Goal: Information Seeking & Learning: Learn about a topic

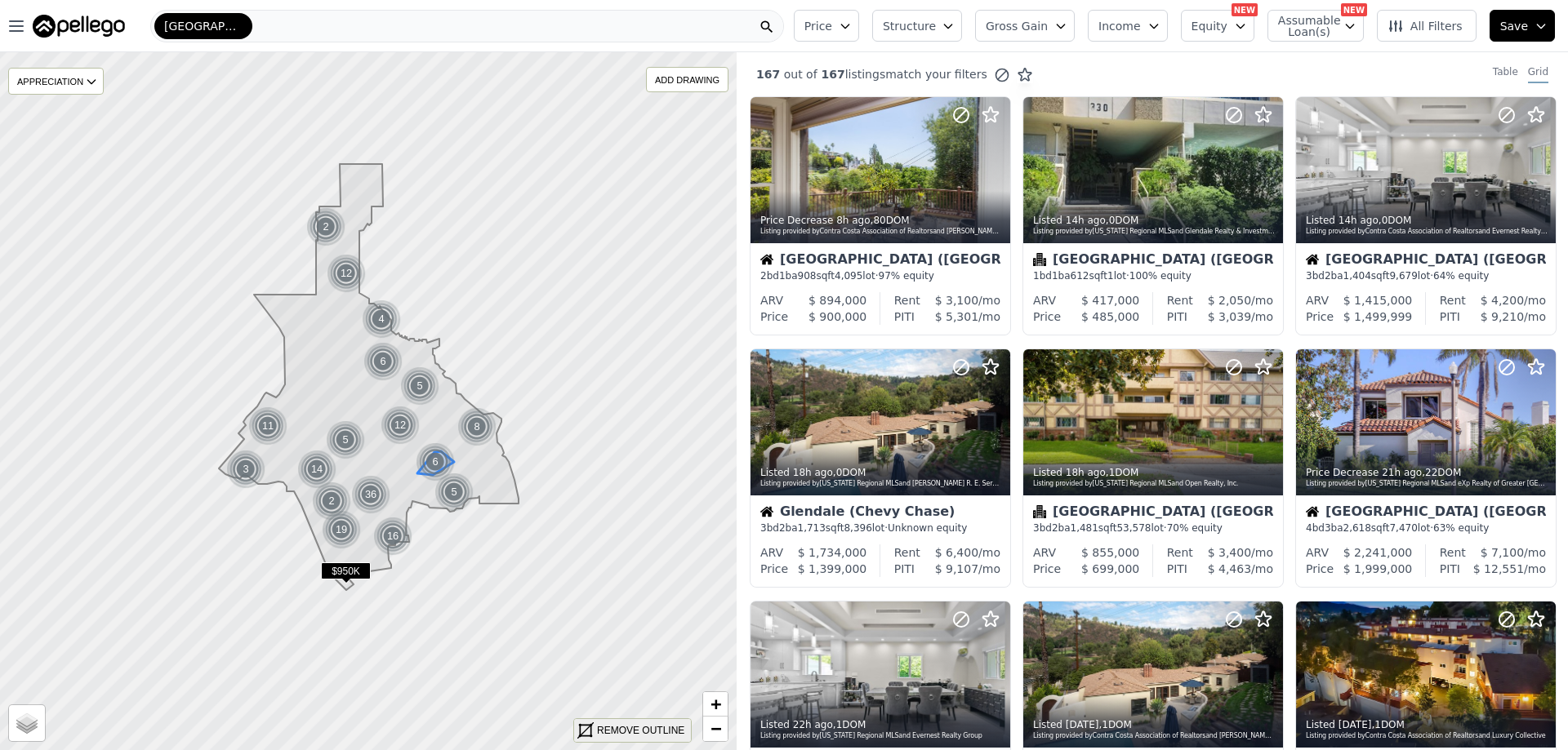
click at [615, 727] on div "REMOVE OUTLINE" at bounding box center [641, 731] width 87 height 15
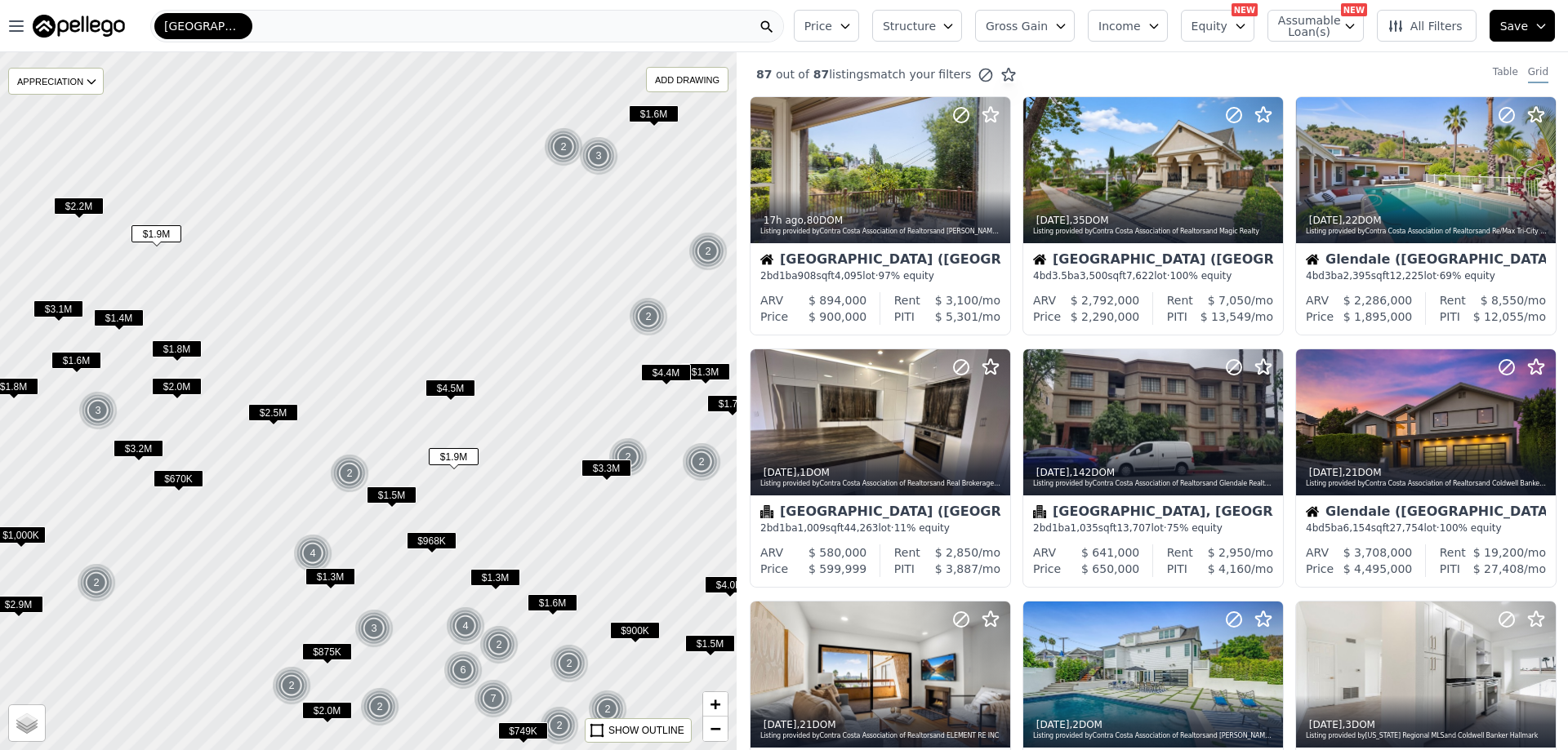
click at [1040, 26] on span "Gross Gain" at bounding box center [1017, 26] width 62 height 16
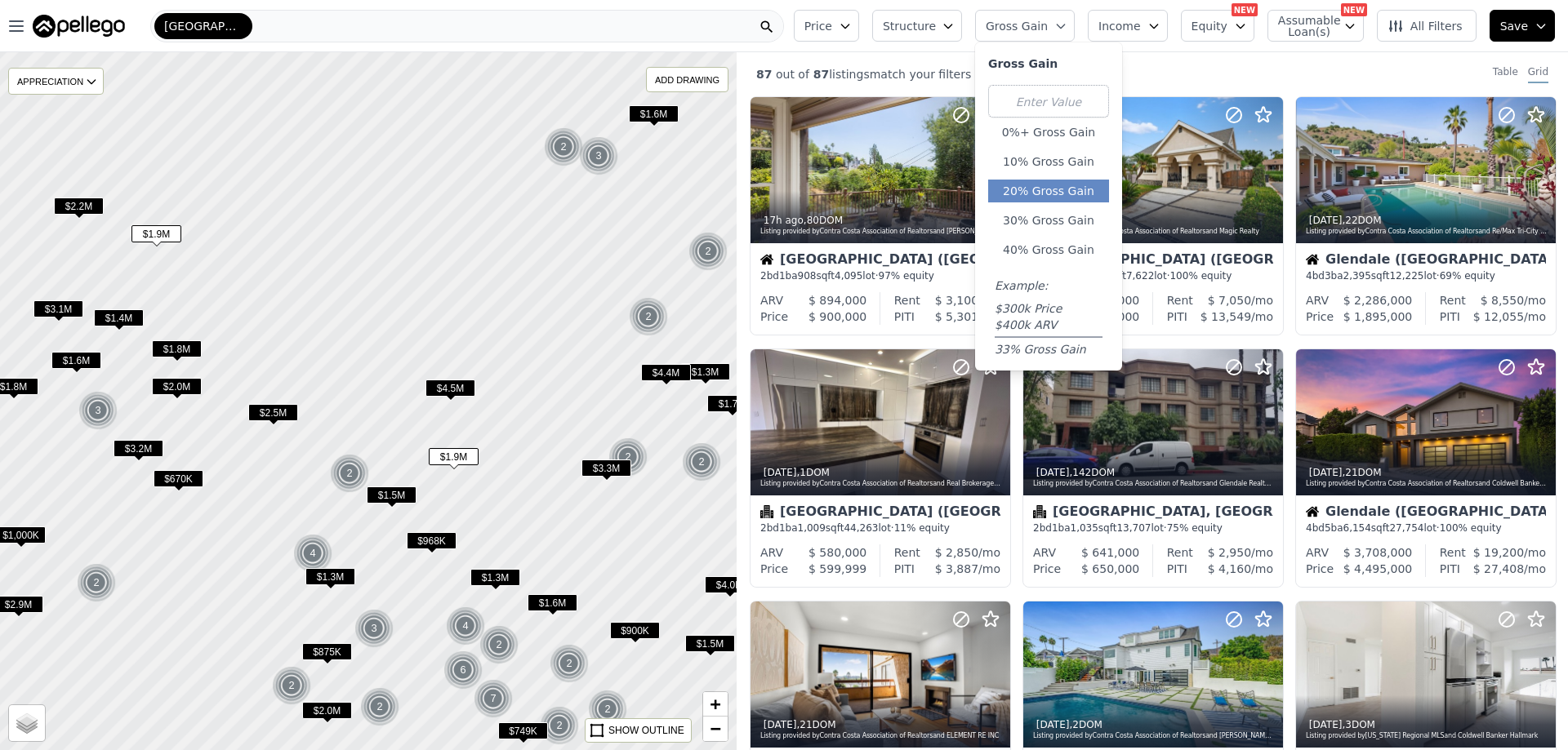
click at [1043, 187] on button "20% Gross Gain" at bounding box center [1048, 191] width 121 height 23
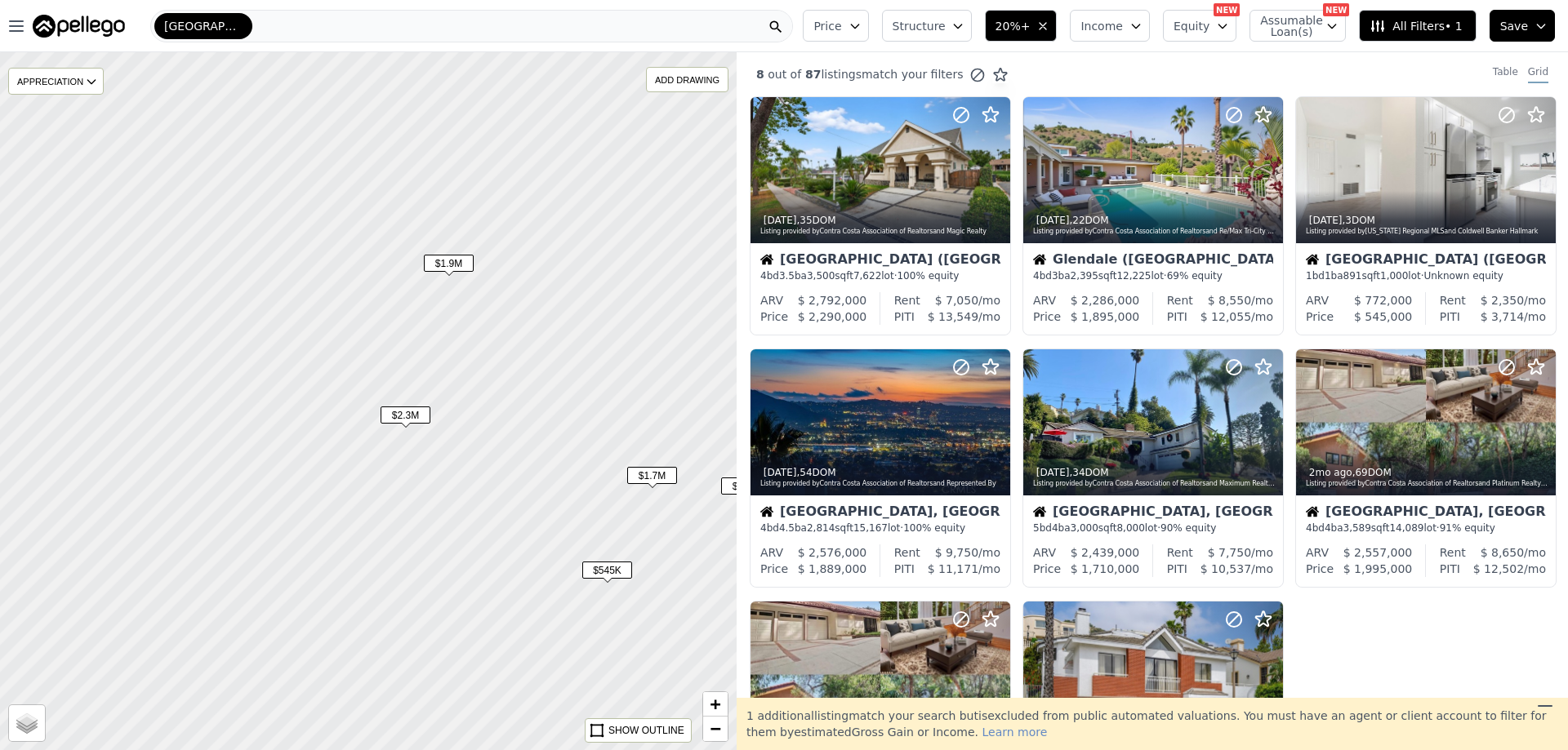
drag, startPoint x: 256, startPoint y: 432, endPoint x: 614, endPoint y: 489, distance: 362.5
click at [612, 491] on div at bounding box center [373, 406] width 884 height 838
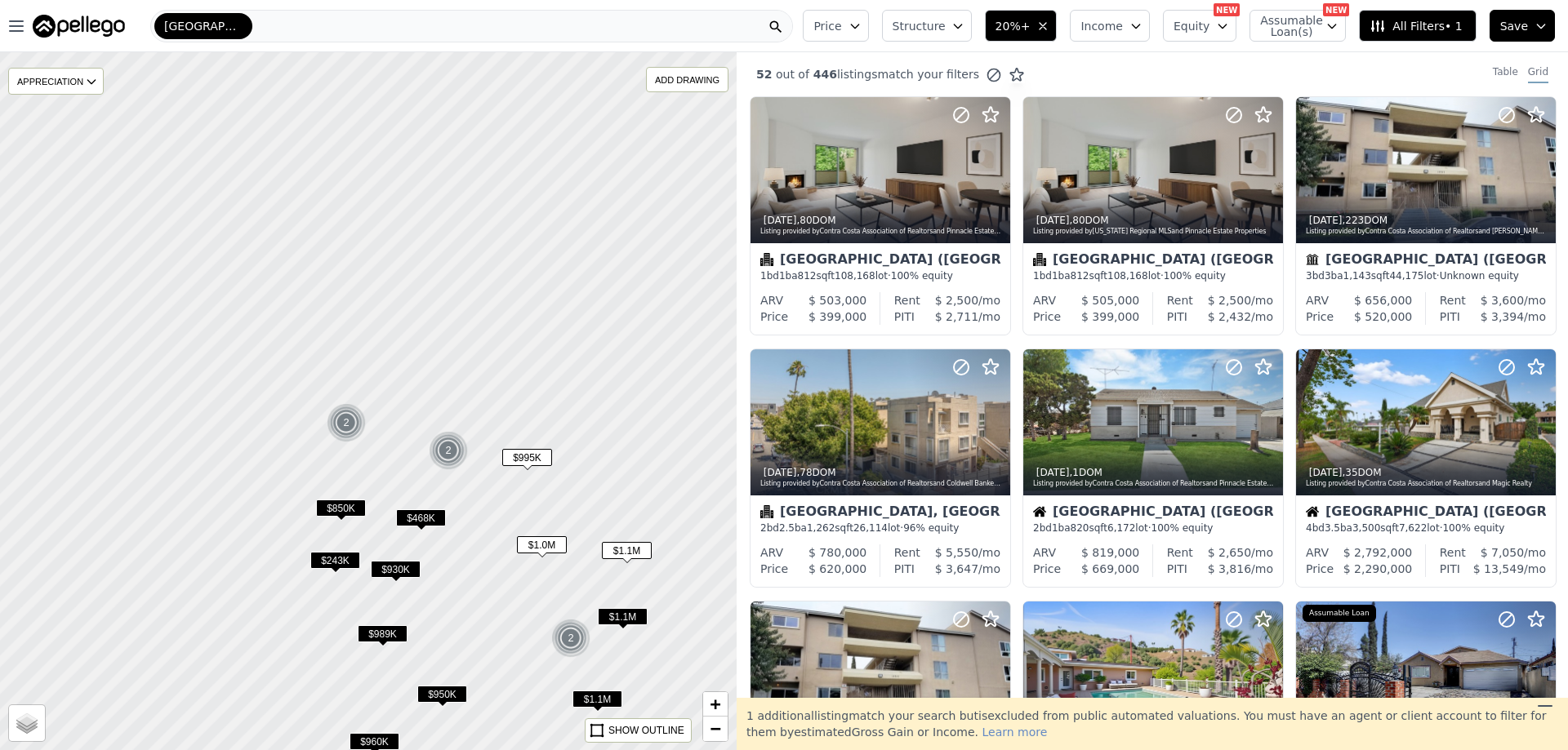
drag, startPoint x: 359, startPoint y: 321, endPoint x: 654, endPoint y: 597, distance: 404.0
click at [678, 590] on div at bounding box center [371, 404] width 884 height 838
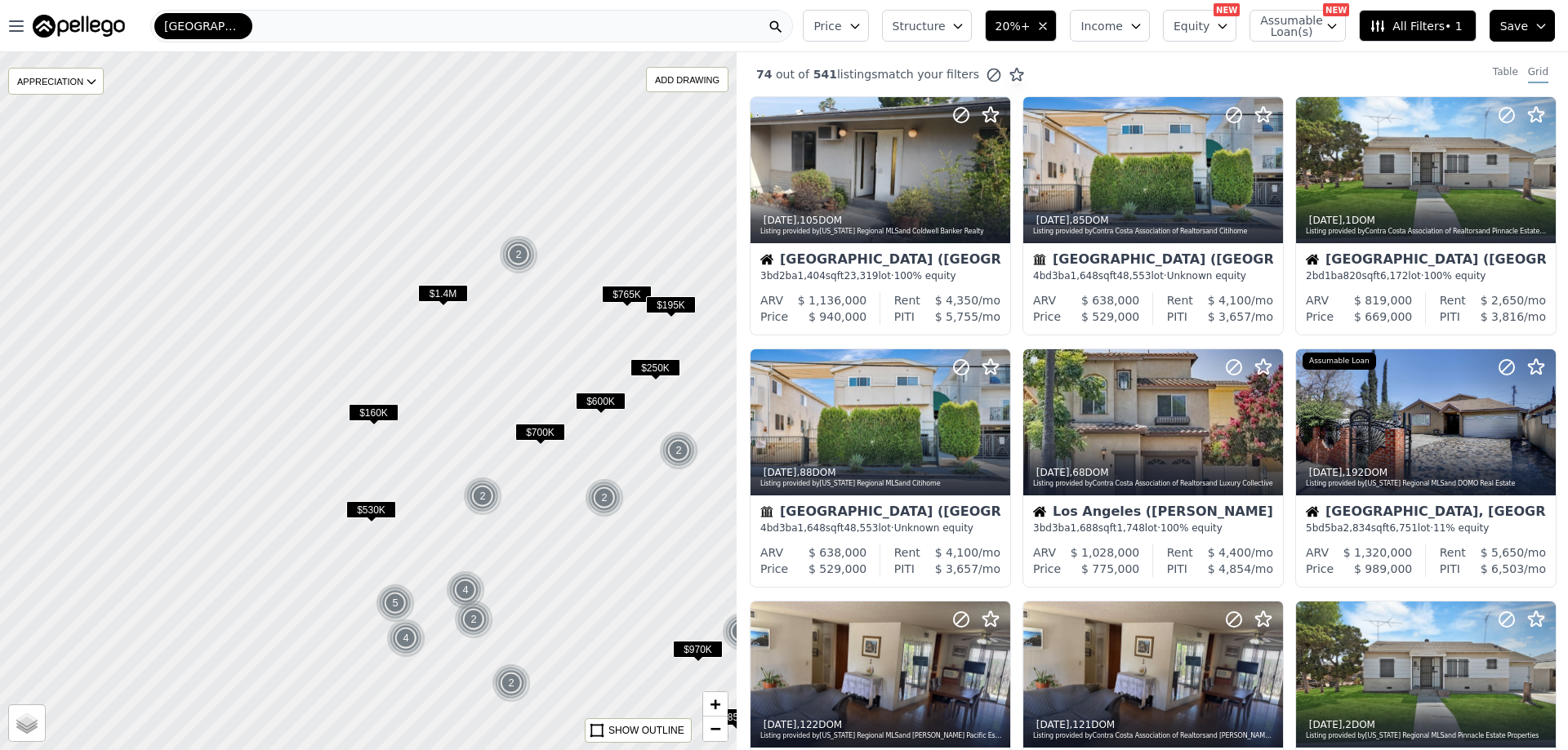
drag, startPoint x: 258, startPoint y: 386, endPoint x: 685, endPoint y: 594, distance: 475.0
click at [690, 594] on div at bounding box center [380, 406] width 884 height 838
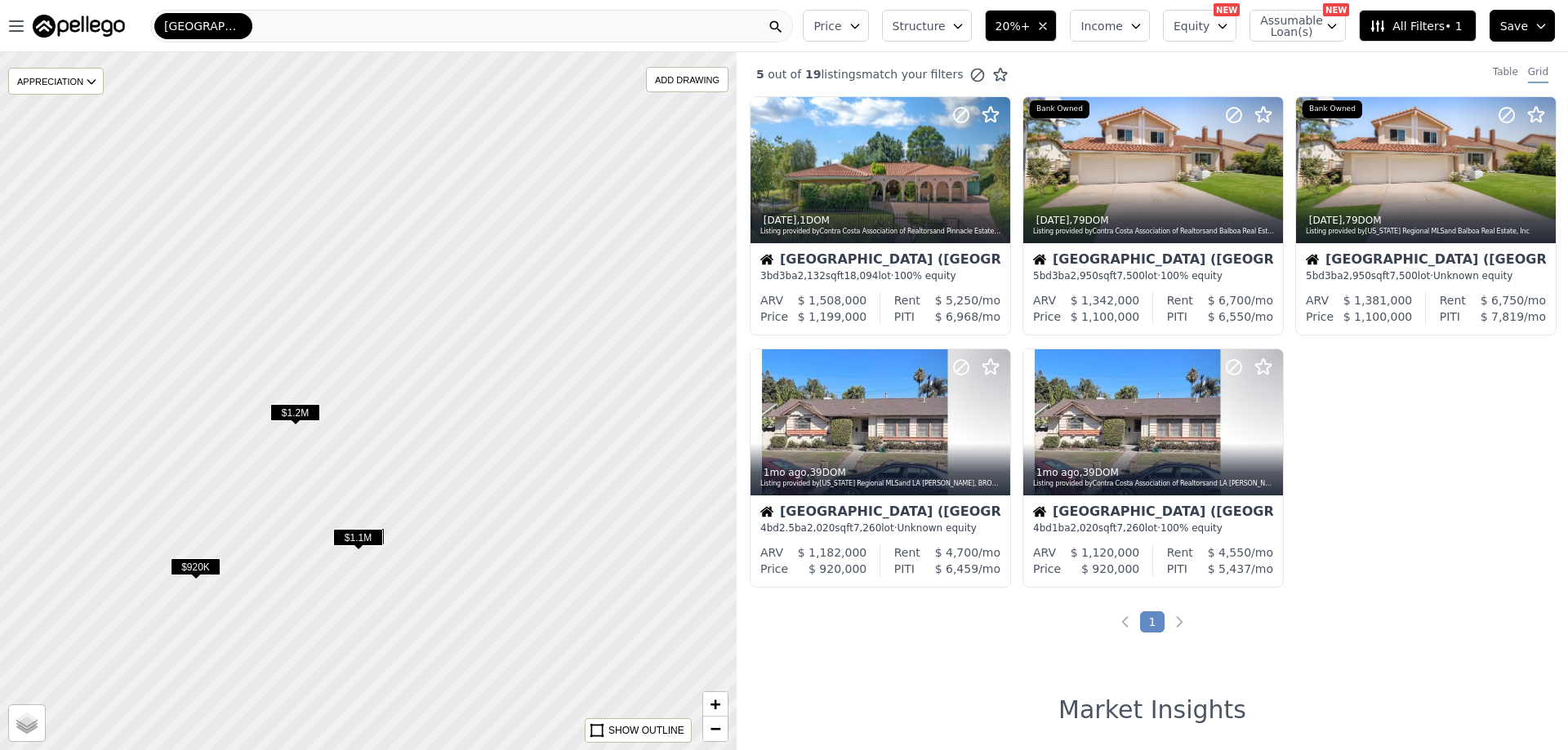
click at [308, 410] on span "$1.2M" at bounding box center [295, 412] width 50 height 17
click at [327, 349] on div at bounding box center [368, 402] width 884 height 838
drag, startPoint x: 224, startPoint y: 514, endPoint x: 331, endPoint y: 550, distance: 112.9
click at [330, 551] on div at bounding box center [368, 402] width 884 height 838
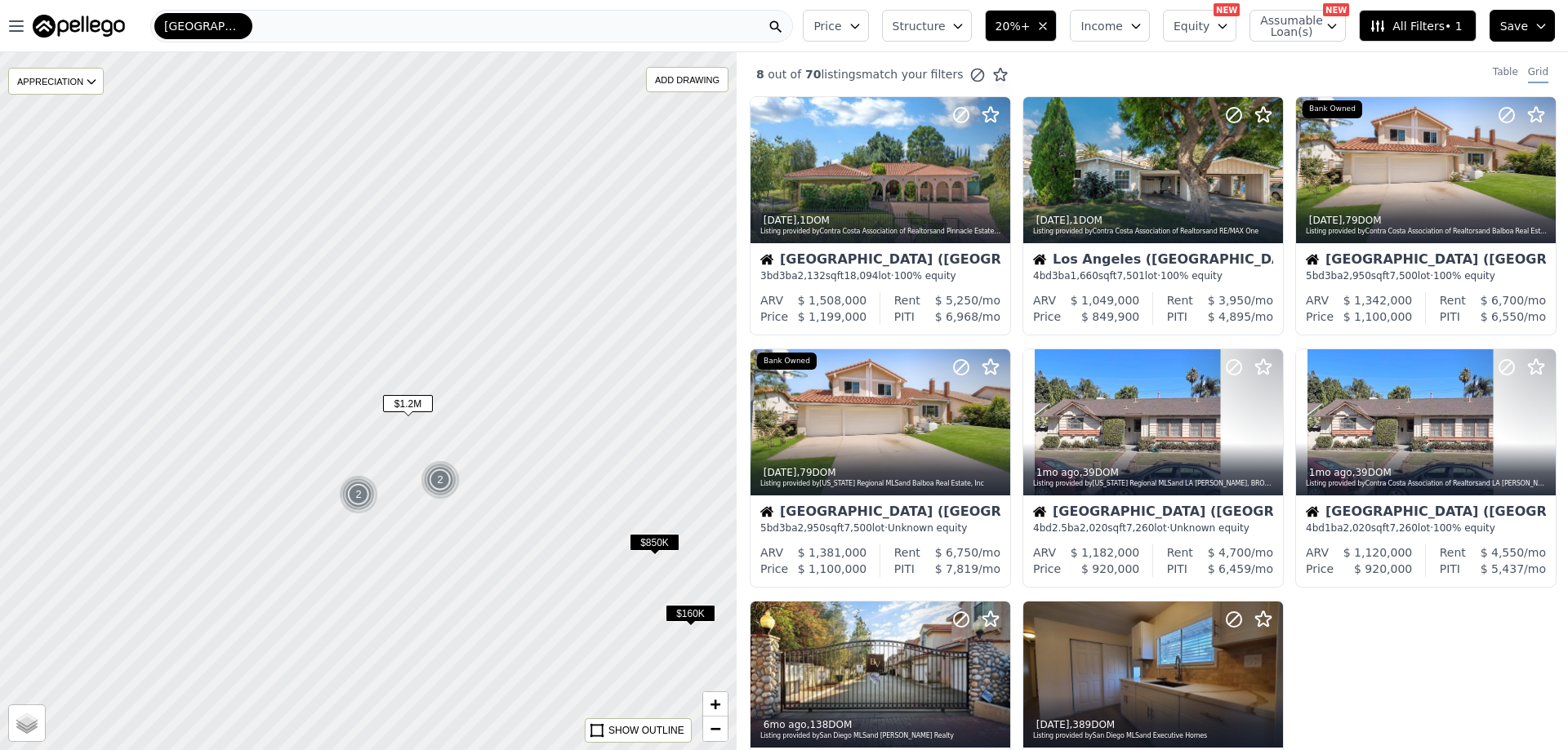
drag, startPoint x: 339, startPoint y: 444, endPoint x: 394, endPoint y: 399, distance: 71.1
click at [378, 361] on div at bounding box center [373, 396] width 884 height 838
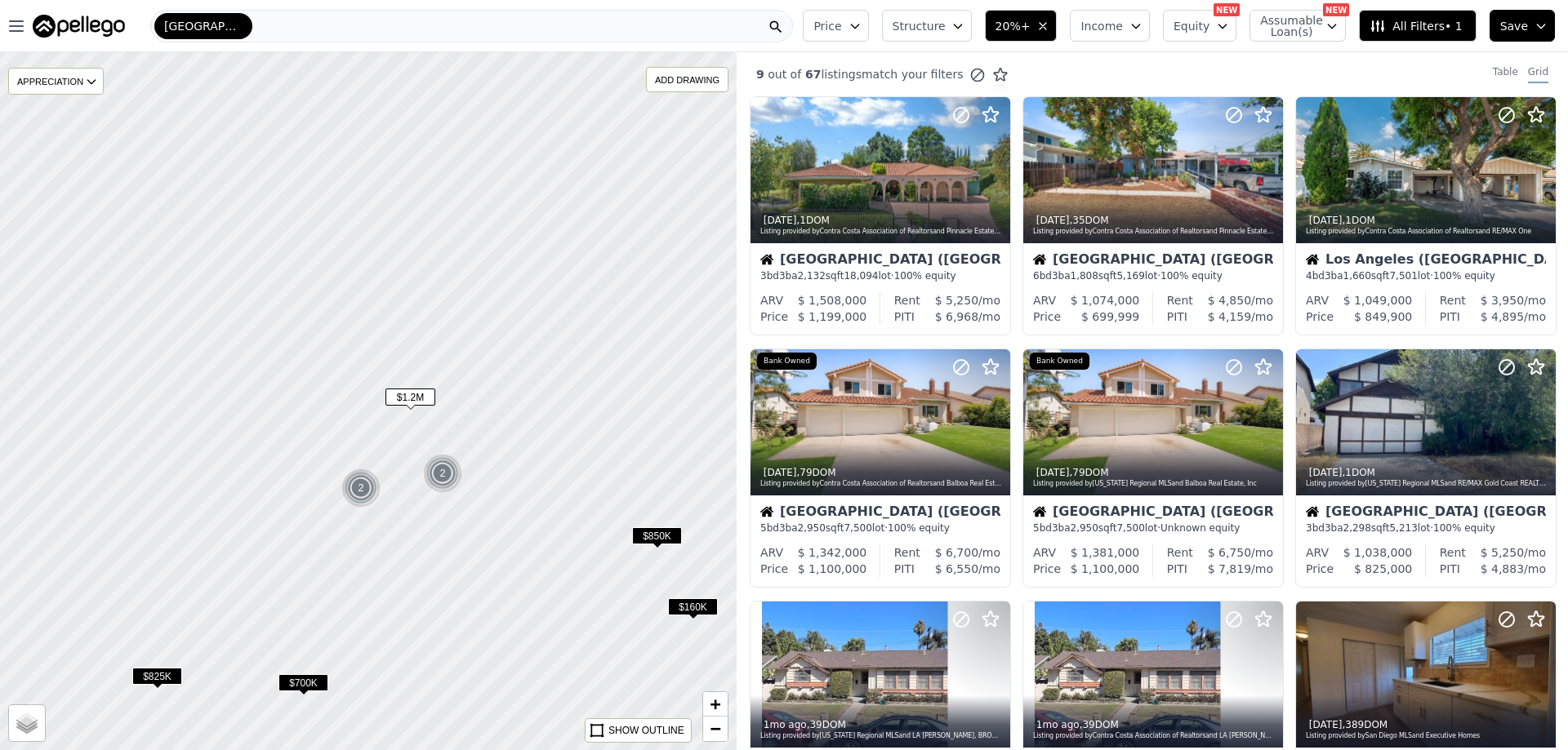
click at [422, 389] on span "$1.2M" at bounding box center [410, 397] width 50 height 17
click at [905, 166] on div at bounding box center [880, 170] width 259 height 147
click at [1031, 31] on span "20%+" at bounding box center [1013, 26] width 35 height 16
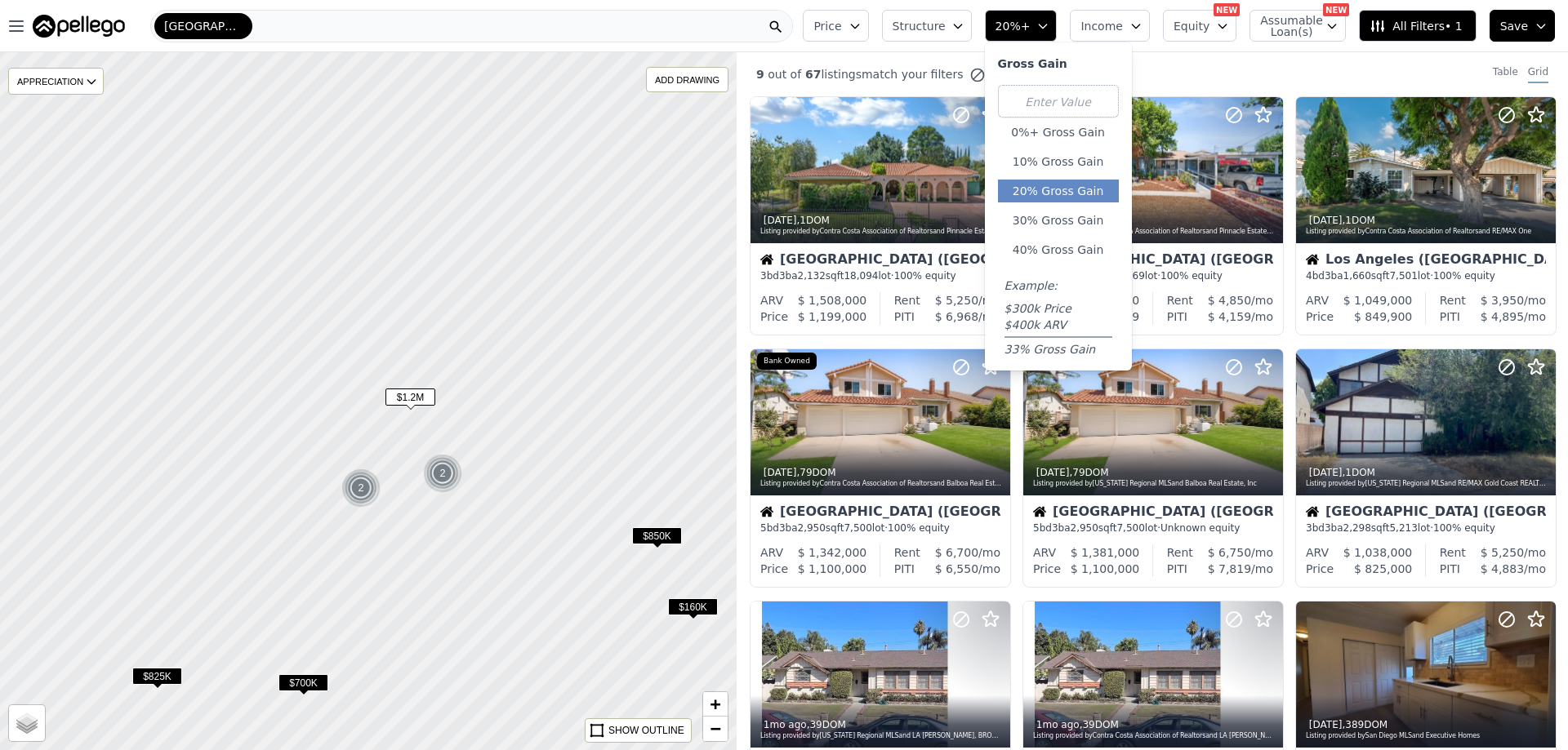
click at [1031, 21] on span "20%+" at bounding box center [1013, 26] width 35 height 16
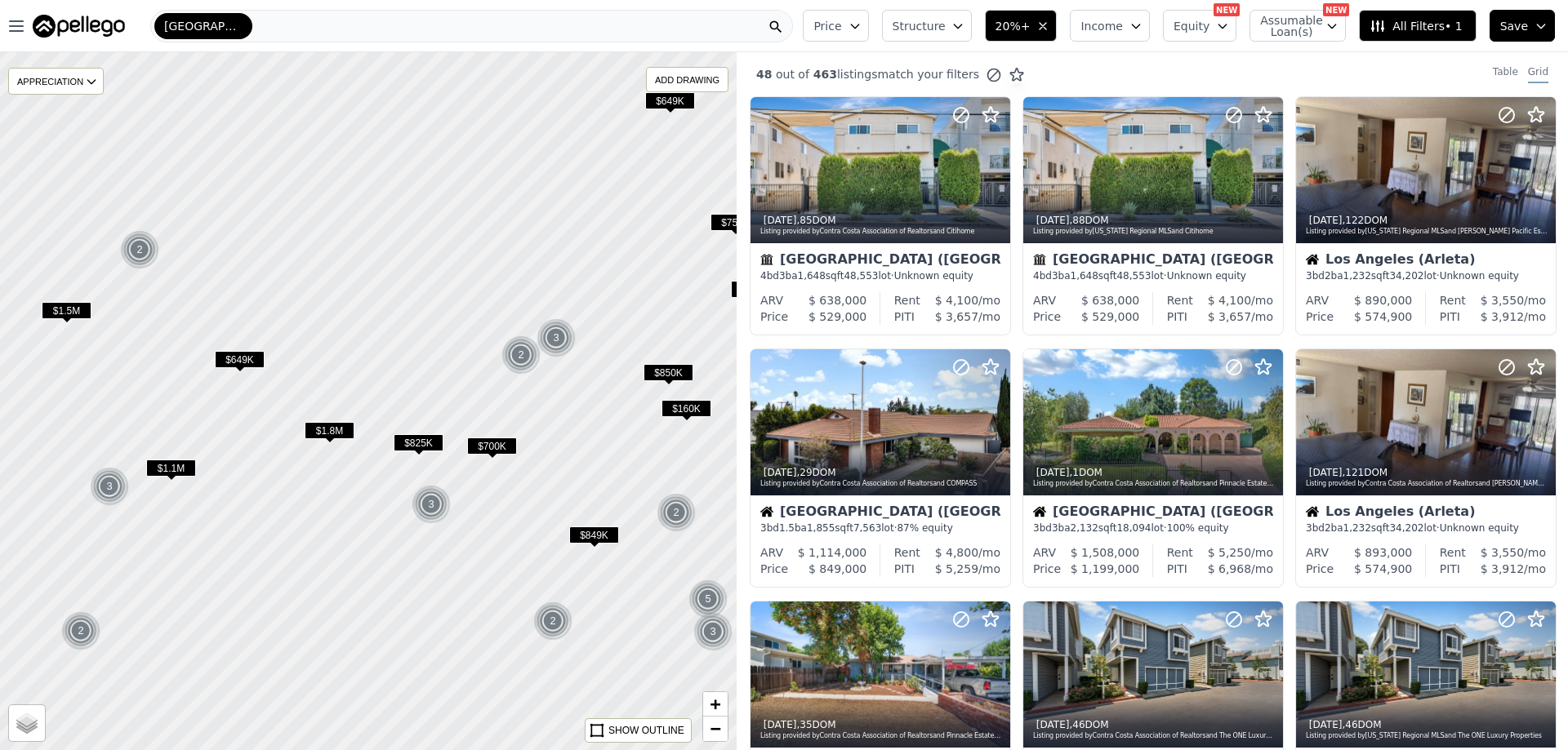
drag, startPoint x: 503, startPoint y: 538, endPoint x: 572, endPoint y: 422, distance: 135.0
click at [572, 422] on div at bounding box center [368, 402] width 884 height 838
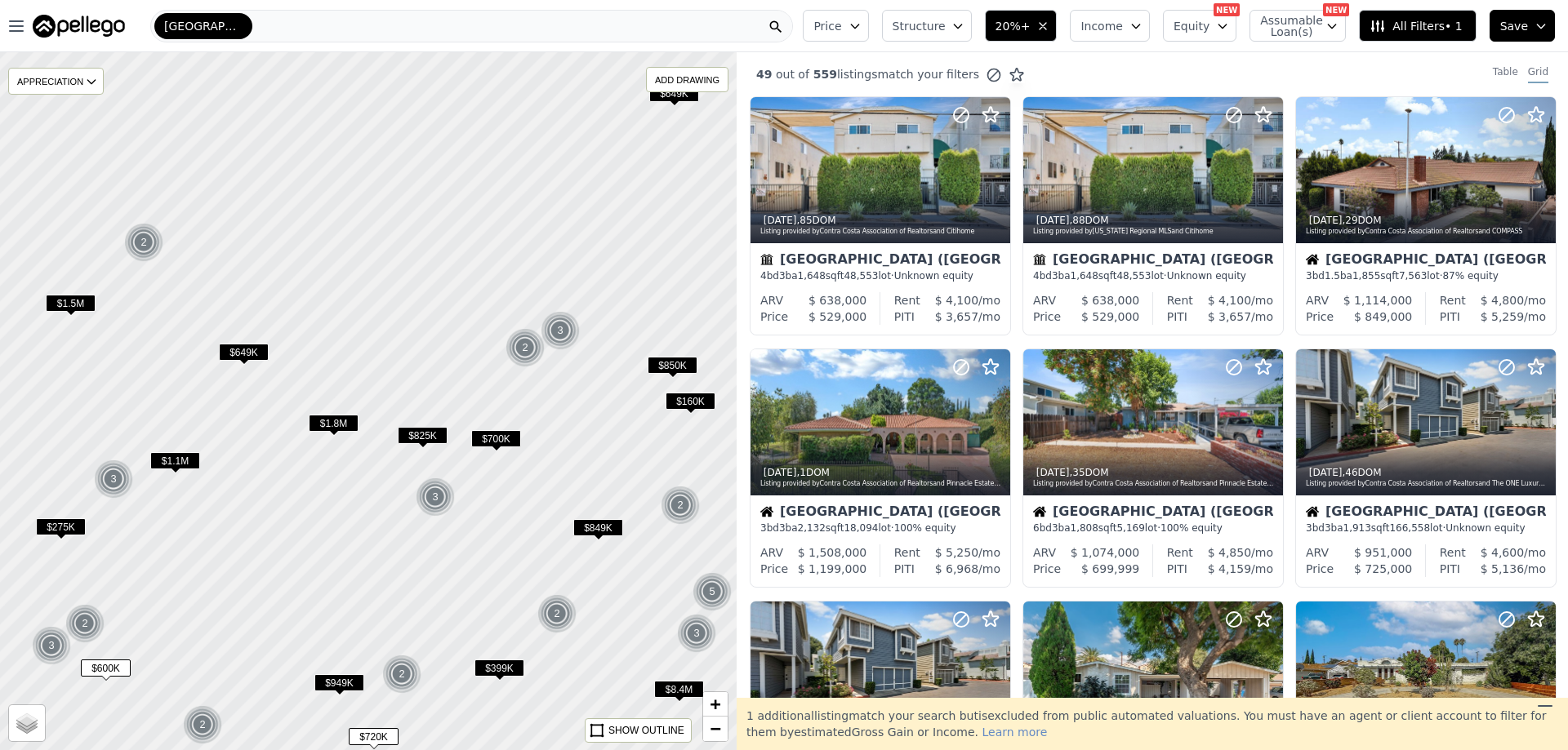
click at [262, 355] on span "$649K" at bounding box center [243, 352] width 50 height 17
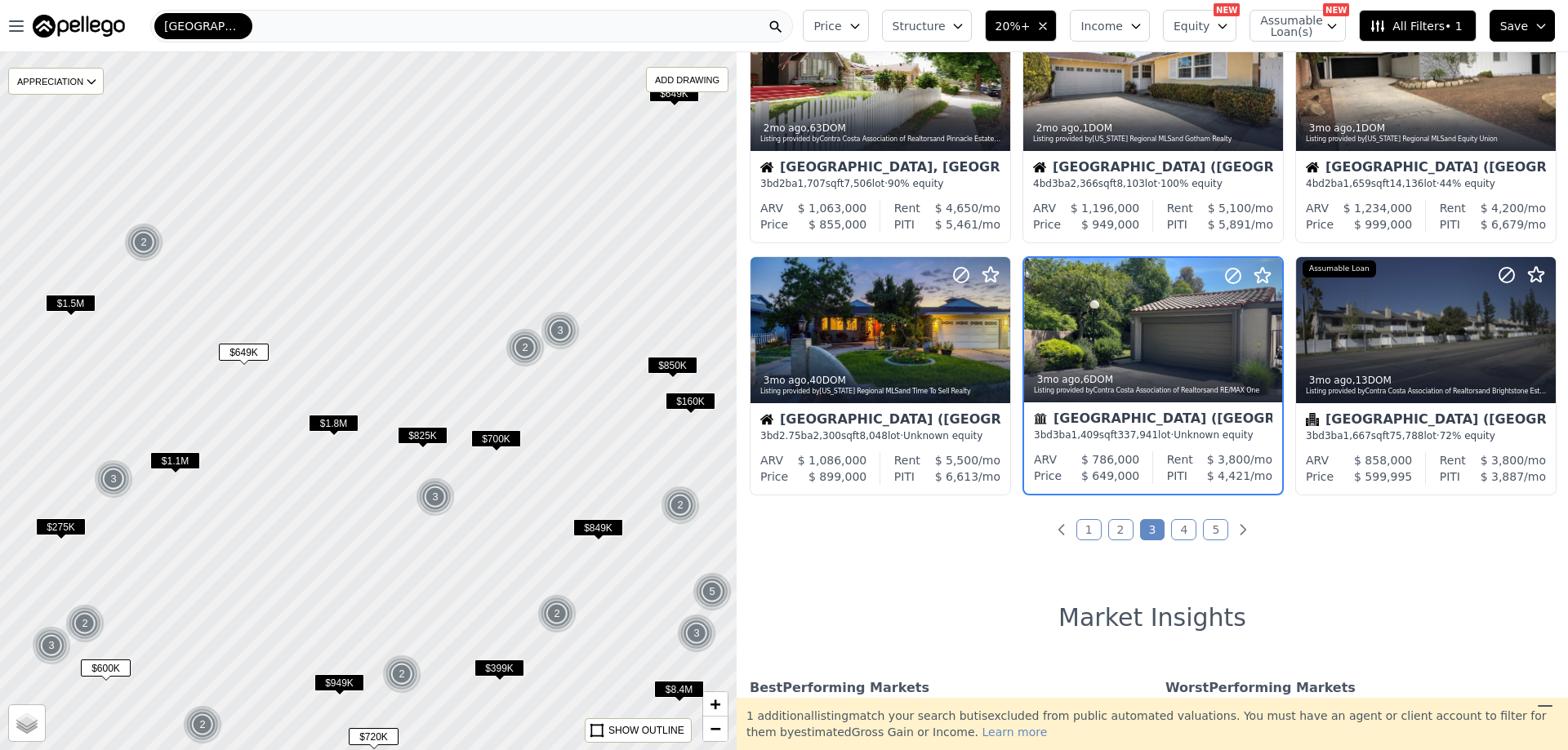
scroll to position [598, 0]
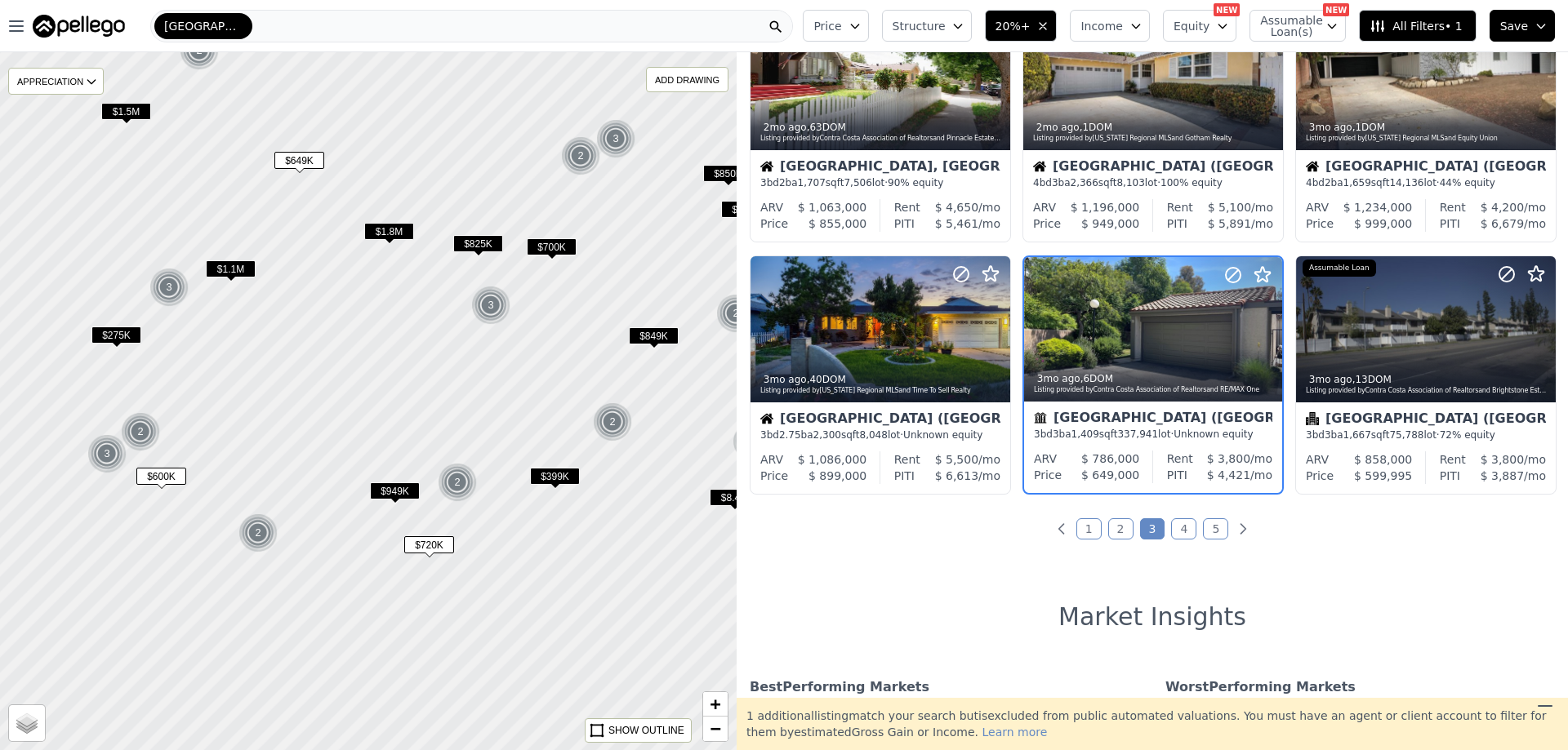
drag, startPoint x: 424, startPoint y: 578, endPoint x: 480, endPoint y: 373, distance: 212.5
click at [522, 274] on div at bounding box center [376, 389] width 884 height 838
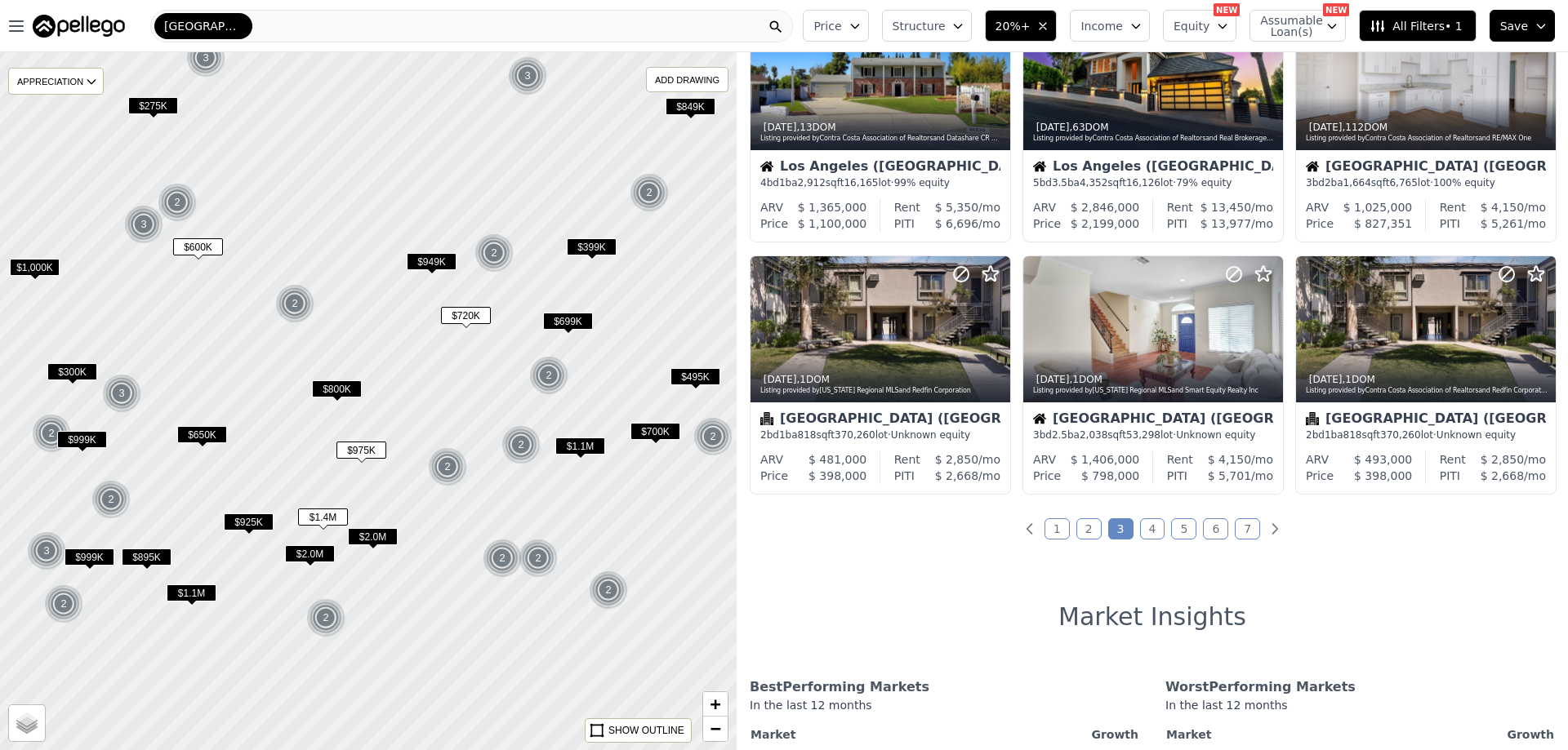
drag, startPoint x: 429, startPoint y: 545, endPoint x: 423, endPoint y: 427, distance: 118.2
click at [423, 427] on div at bounding box center [368, 402] width 884 height 838
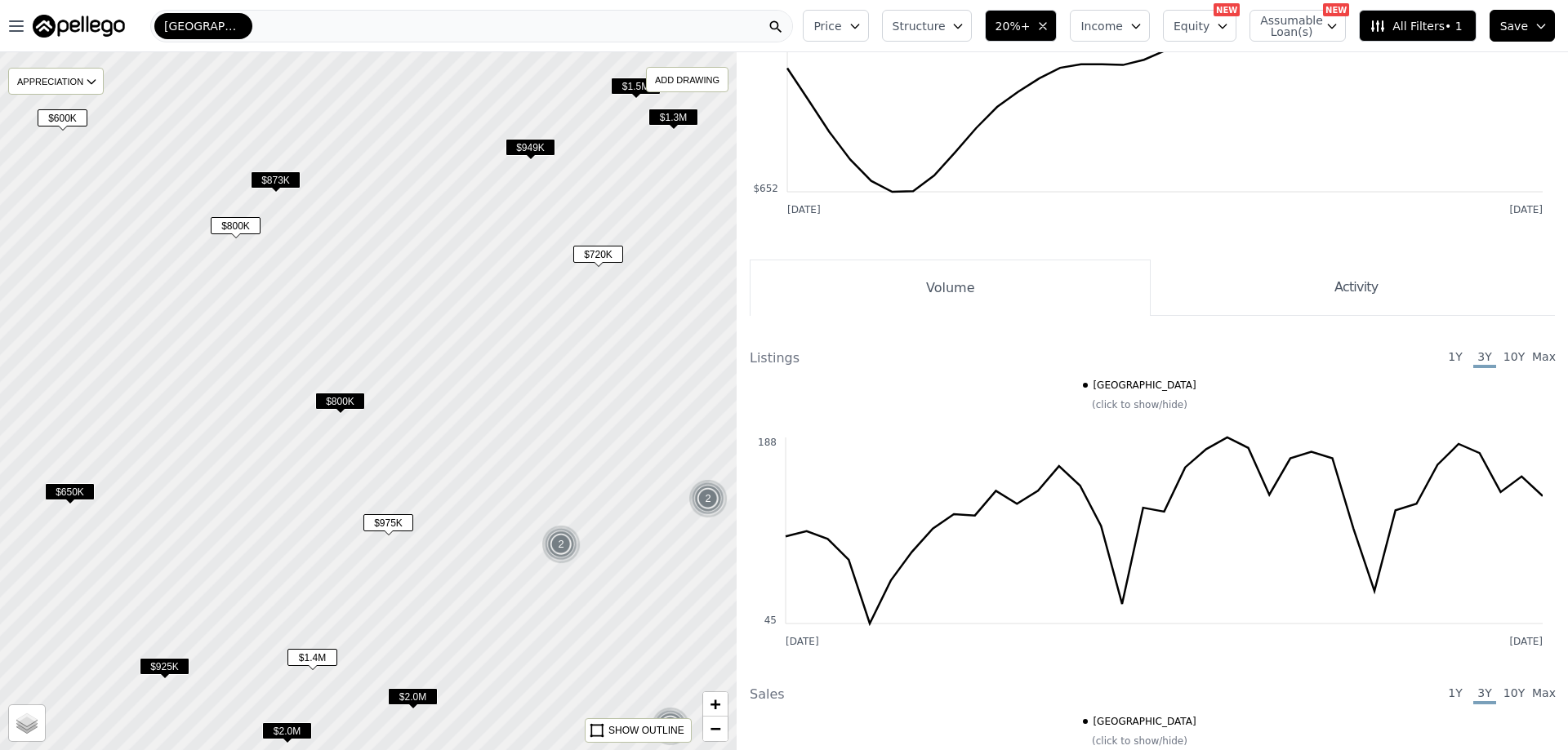
click at [347, 401] on span "$800K" at bounding box center [340, 401] width 50 height 17
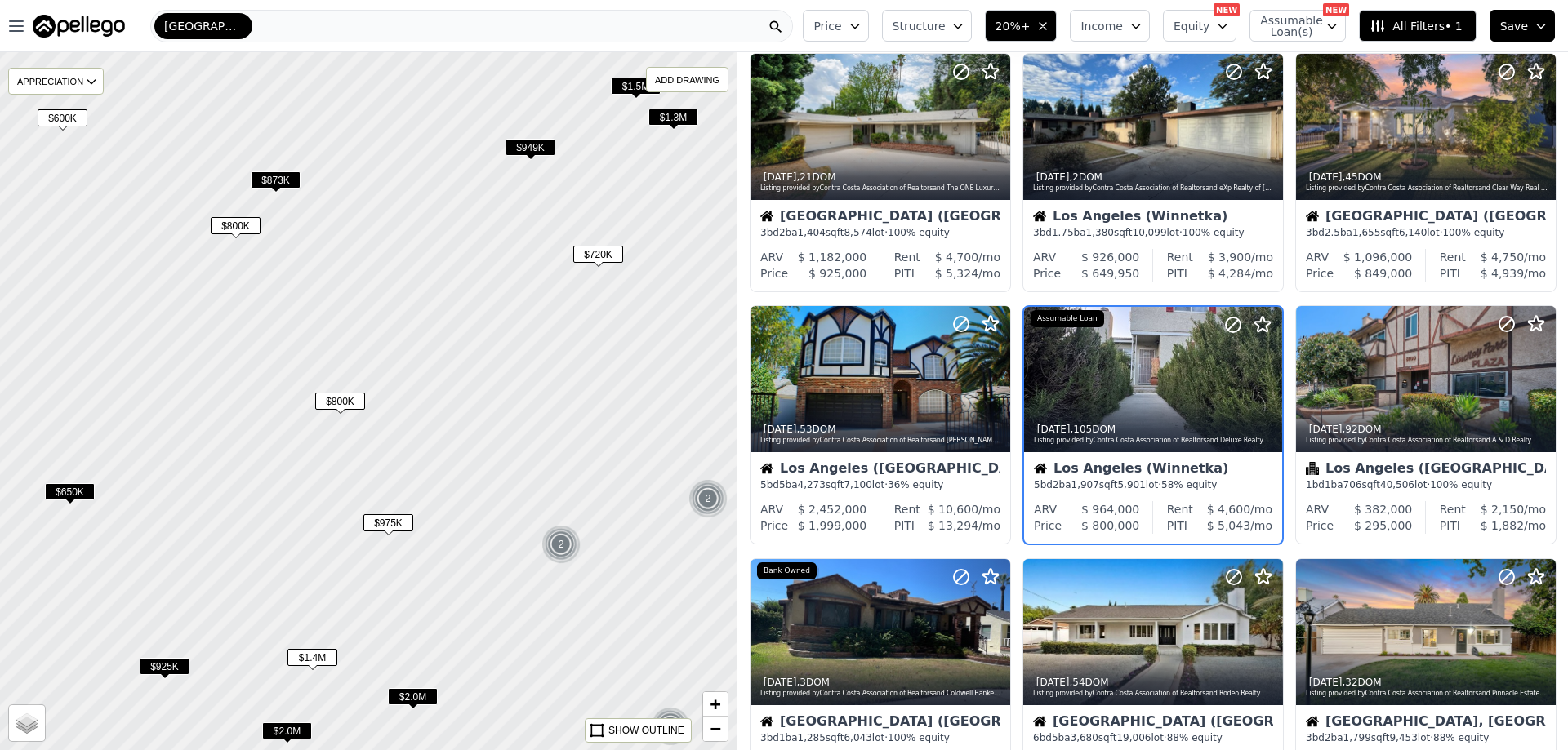
scroll to position [41, 0]
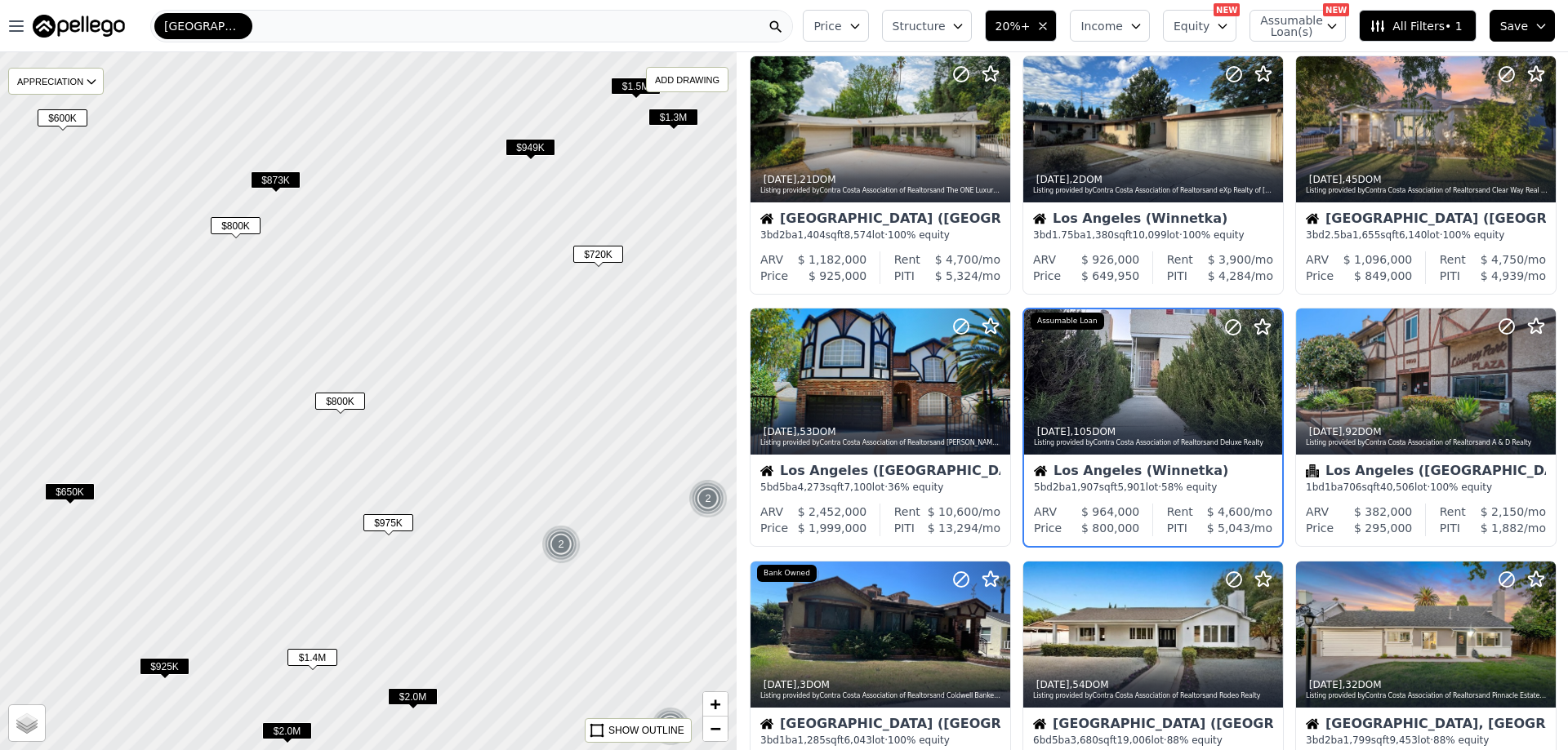
click at [387, 521] on span "$975K" at bounding box center [388, 523] width 50 height 17
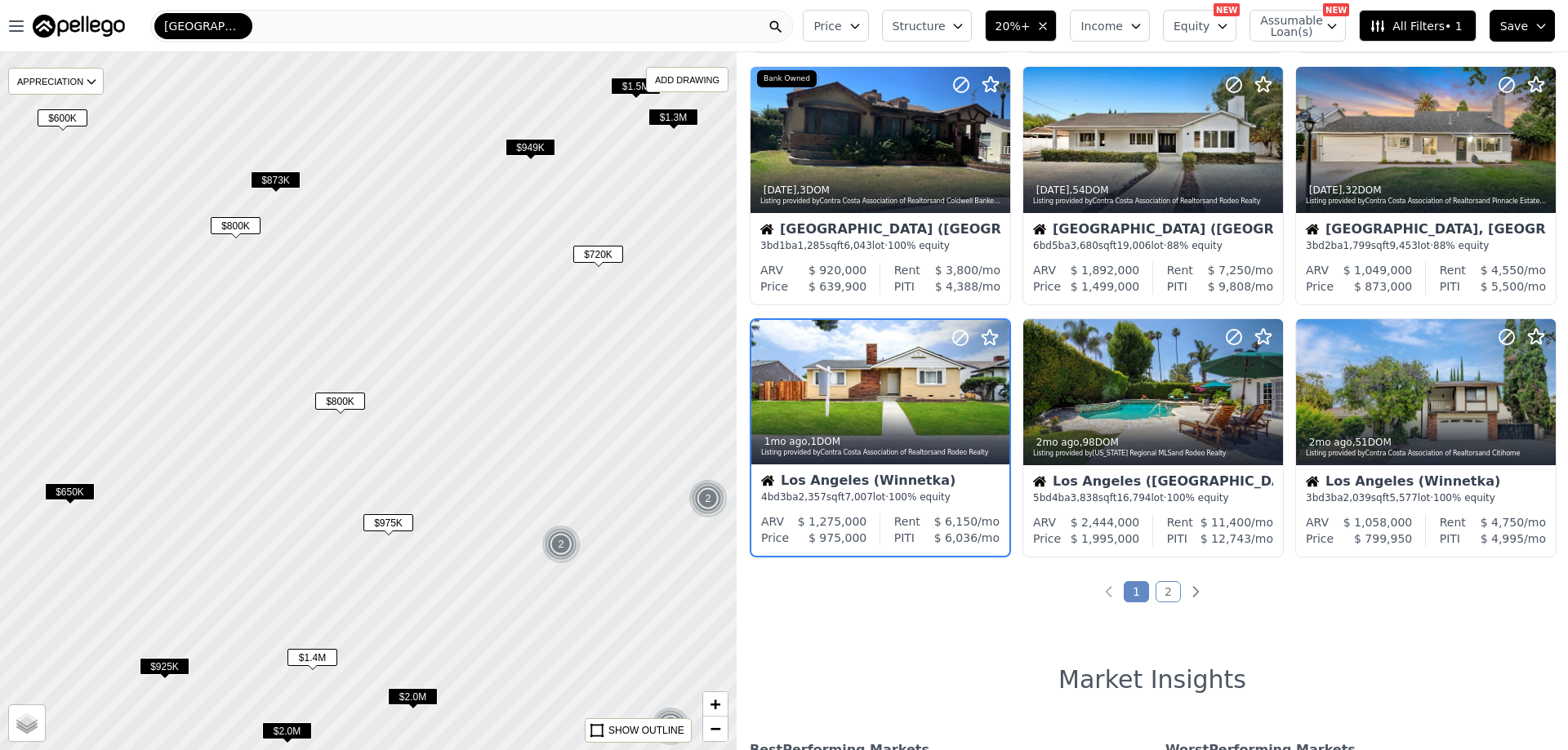
scroll to position [546, 0]
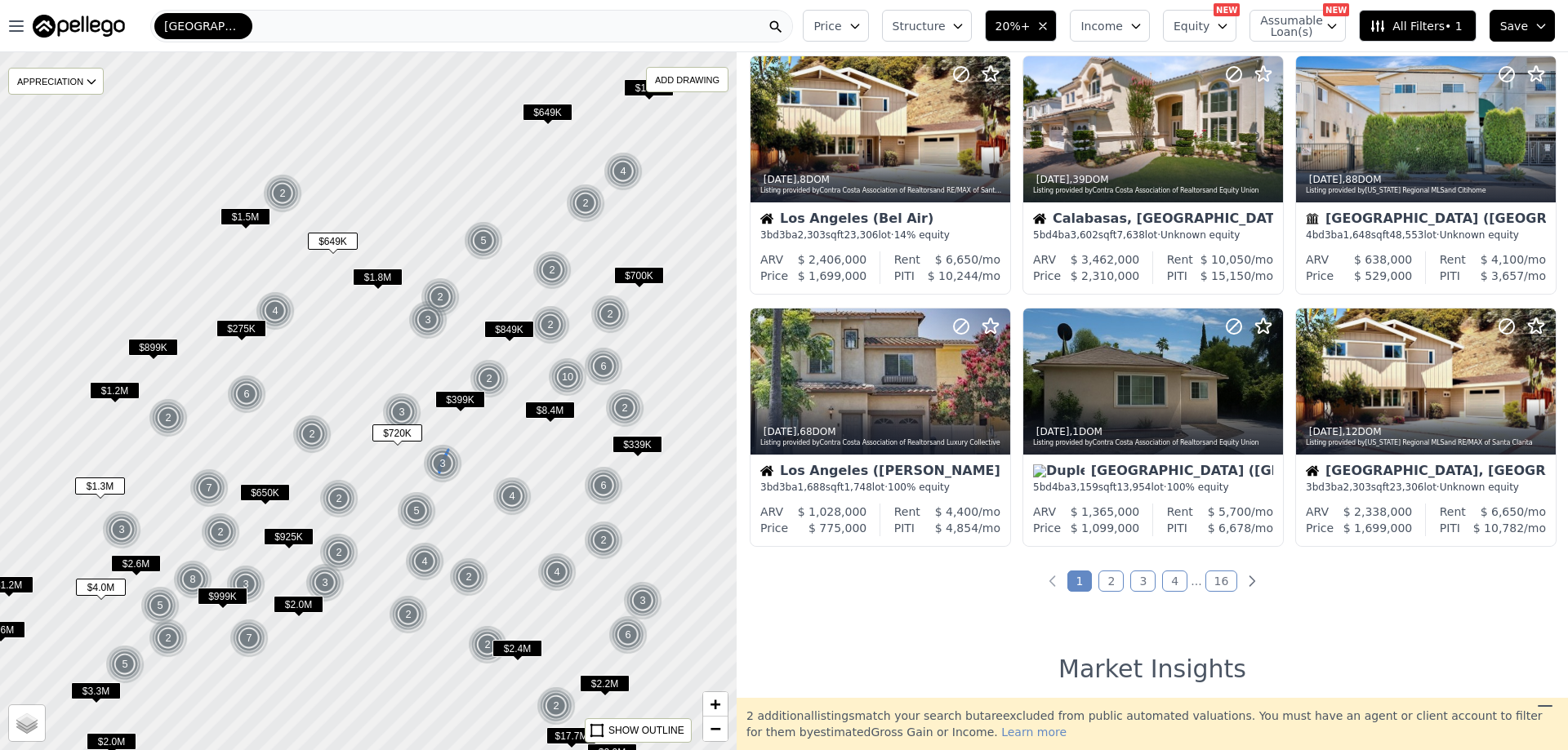
drag, startPoint x: 512, startPoint y: 415, endPoint x: 436, endPoint y: 444, distance: 81.3
click at [438, 445] on img at bounding box center [443, 463] width 40 height 39
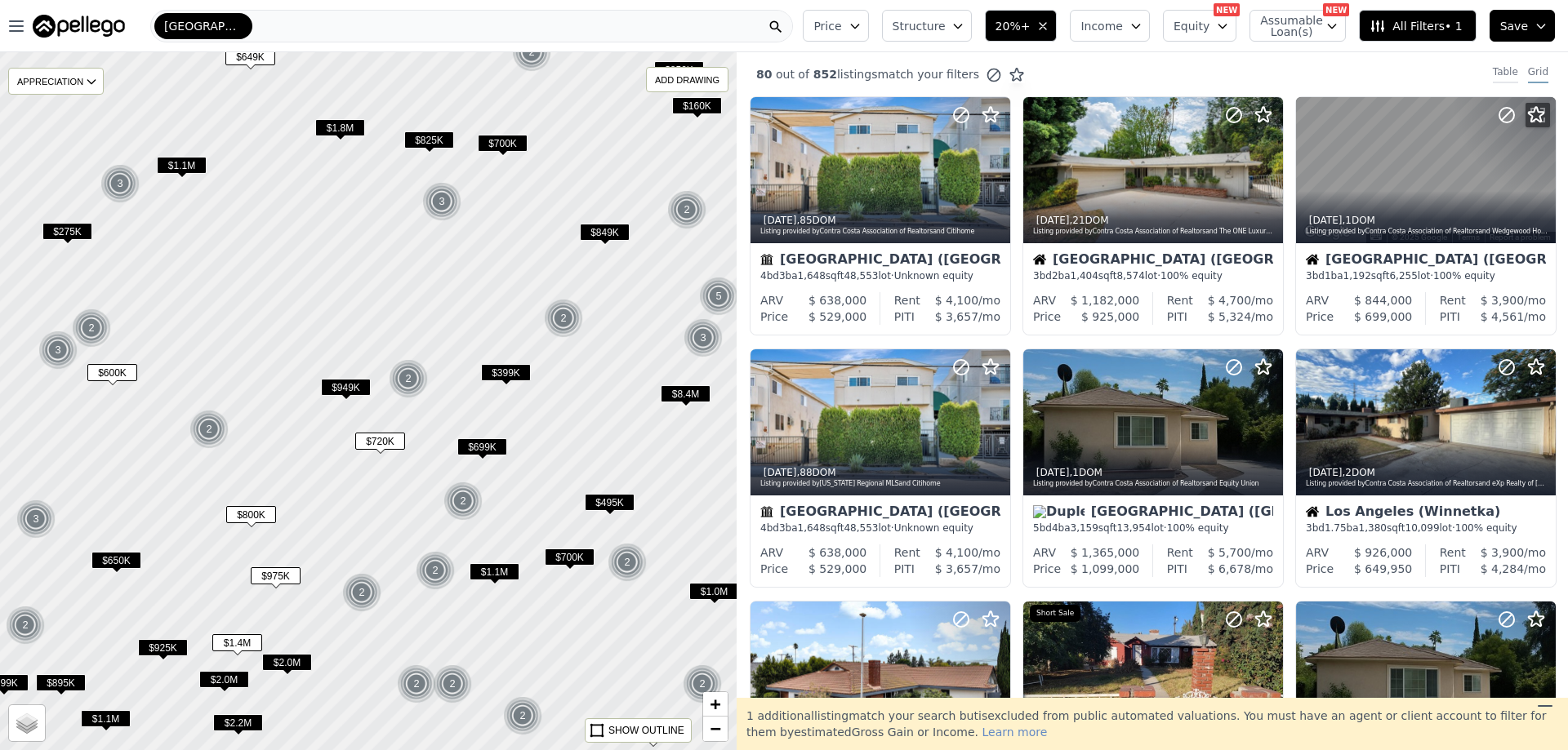
click at [1500, 72] on div "Table" at bounding box center [1506, 74] width 26 height 18
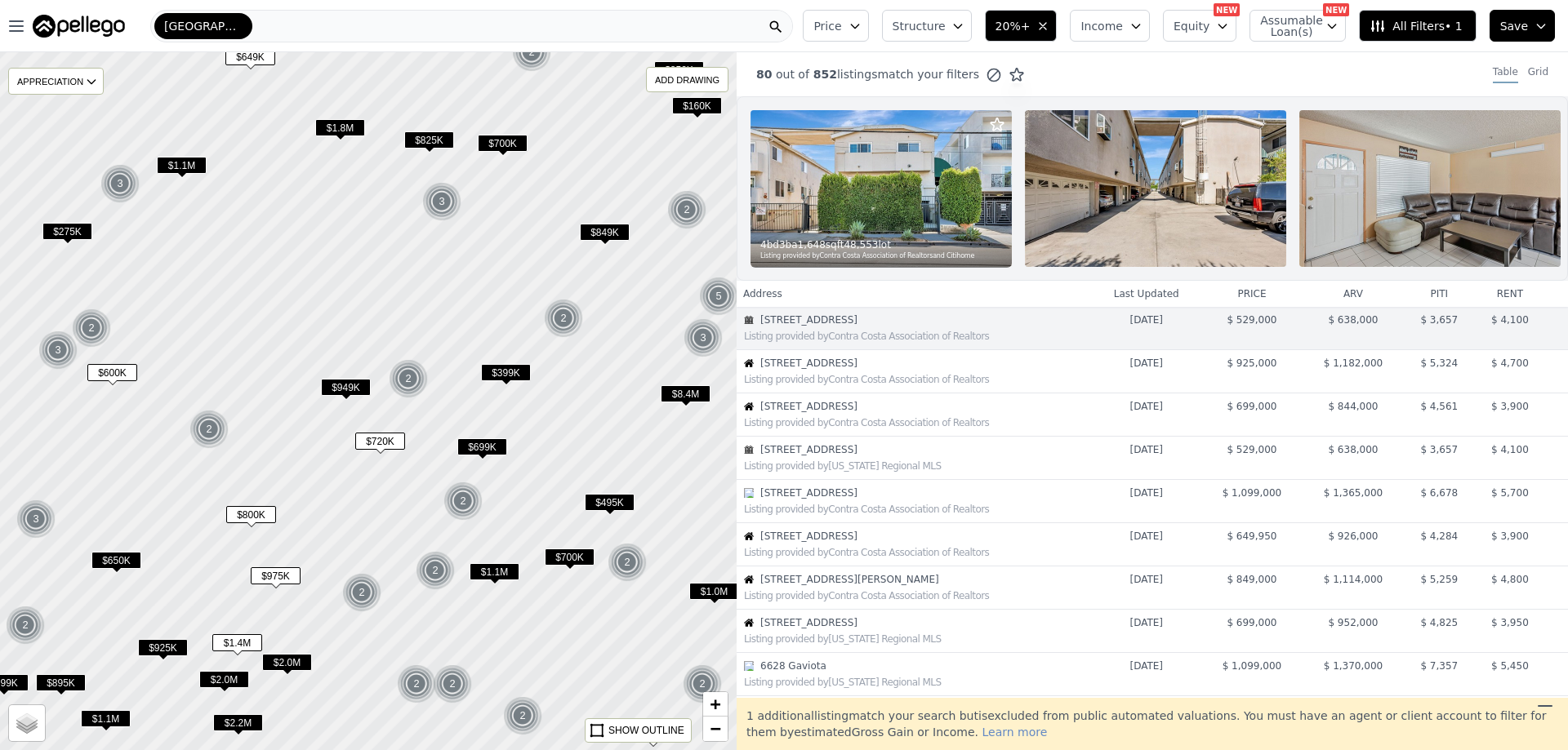
click at [1537, 66] on div "Table Grid" at bounding box center [1524, 74] width 88 height 18
click at [1529, 72] on div "Grid" at bounding box center [1539, 74] width 21 height 18
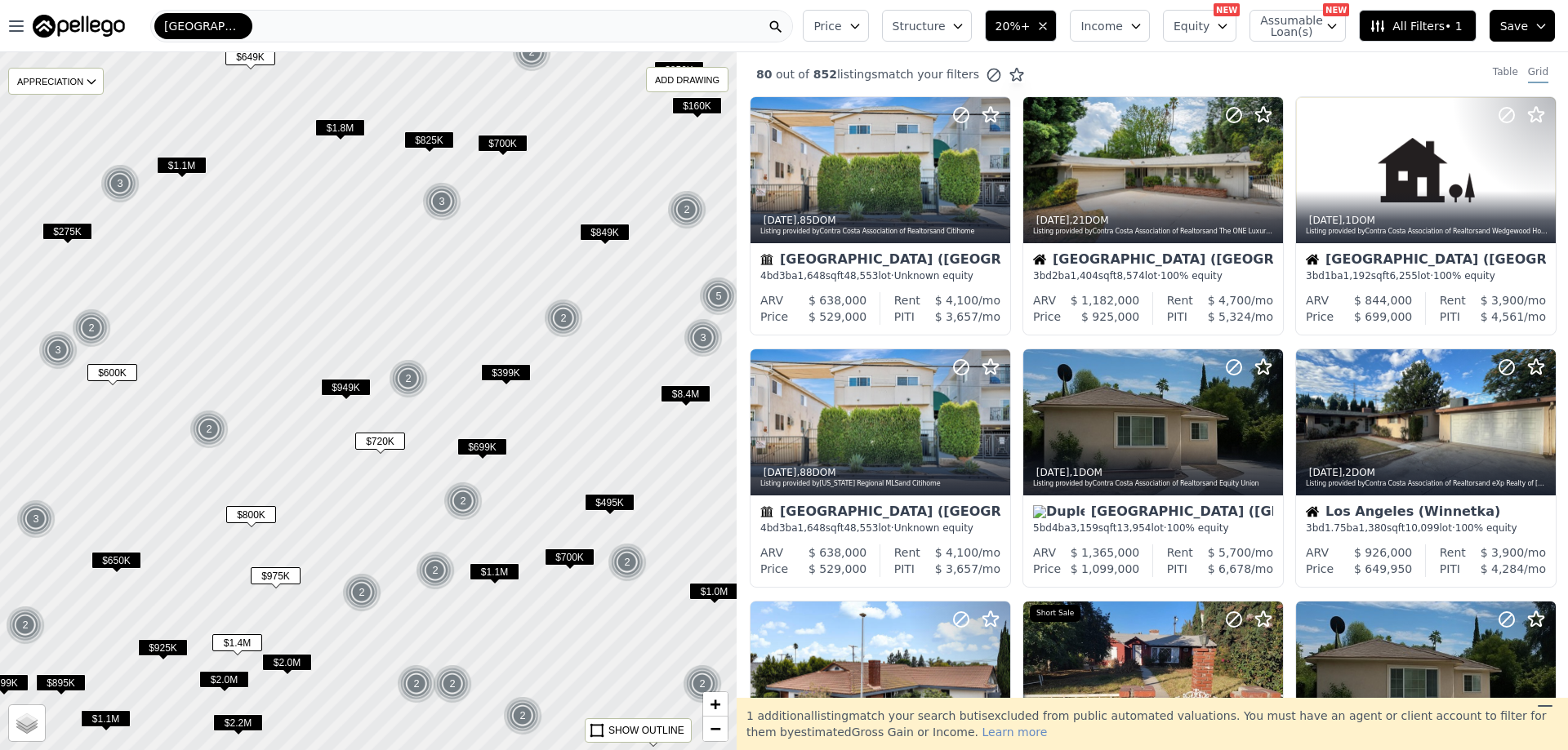
click at [931, 71] on span "match your filters" at bounding box center [928, 74] width 102 height 16
click at [1498, 75] on div "Table" at bounding box center [1506, 74] width 26 height 18
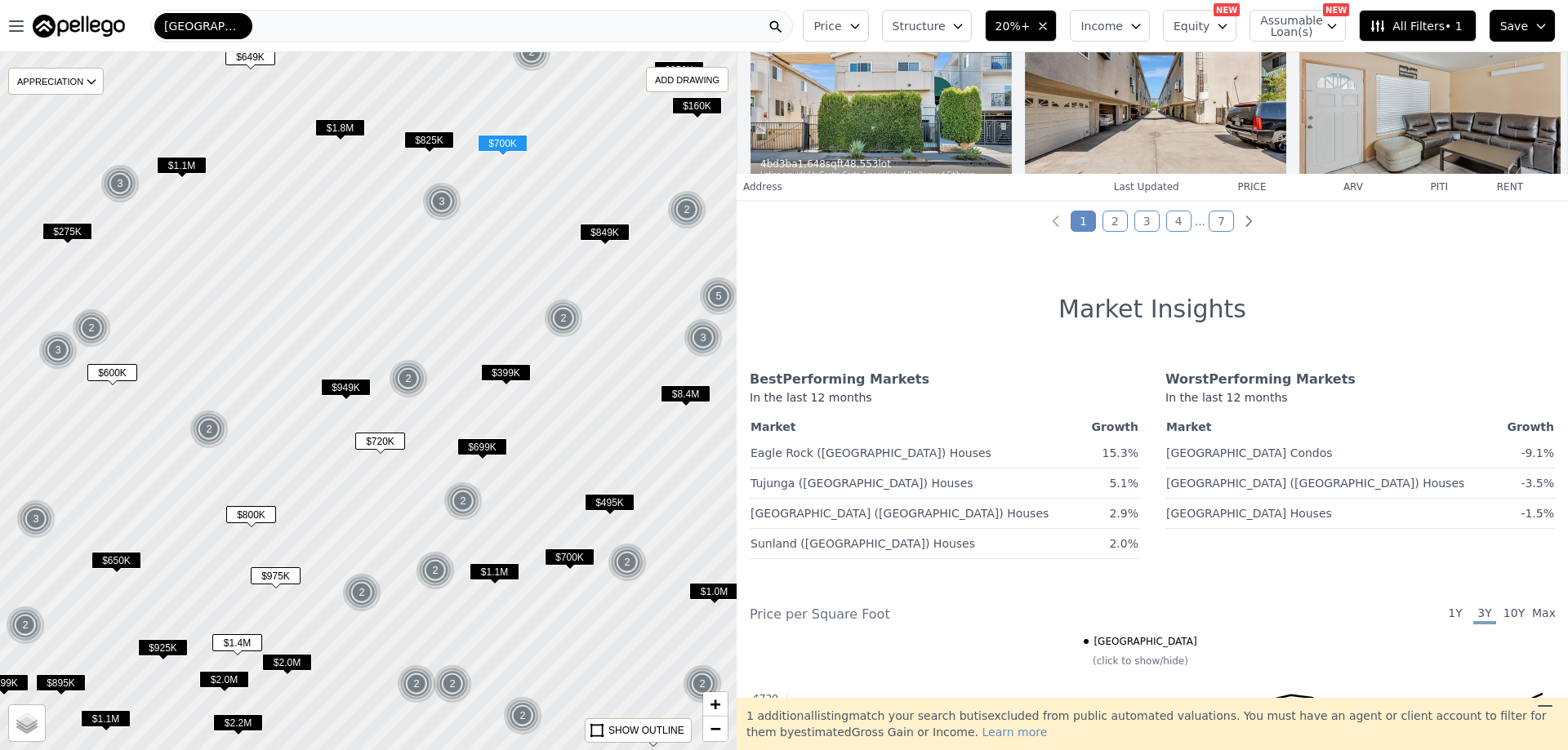
scroll to position [490, 0]
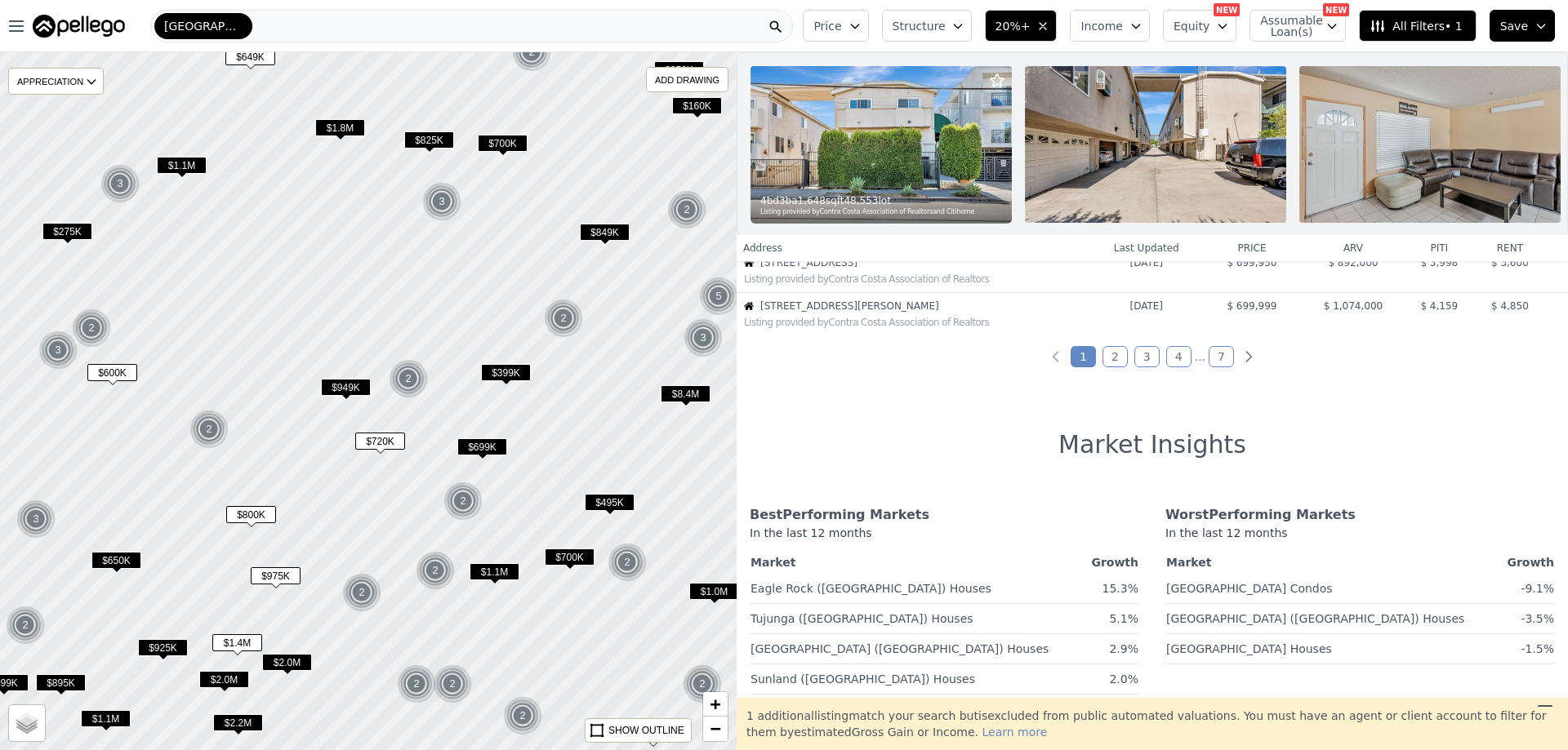
click at [1111, 366] on link "2" at bounding box center [1115, 357] width 26 height 21
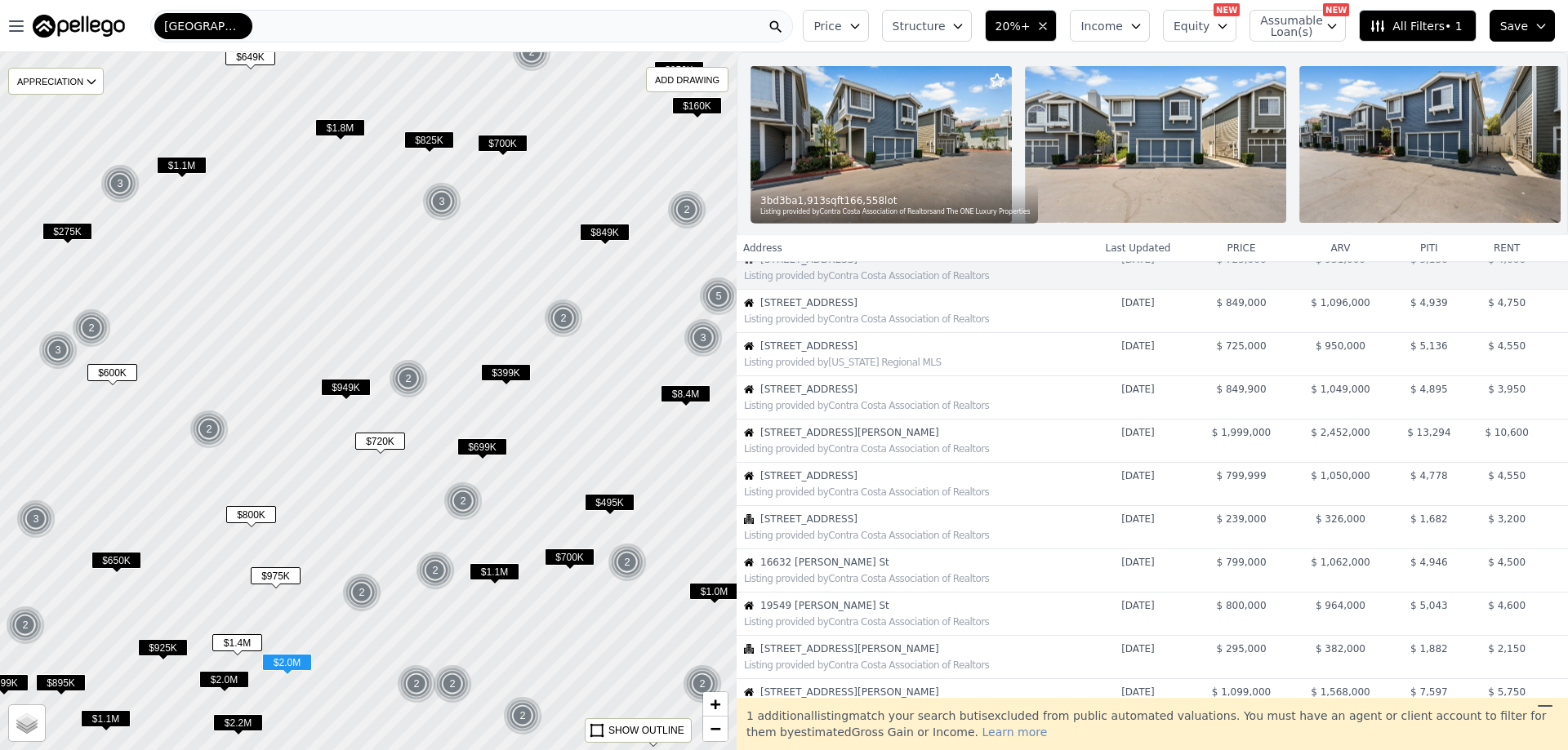
scroll to position [0, 0]
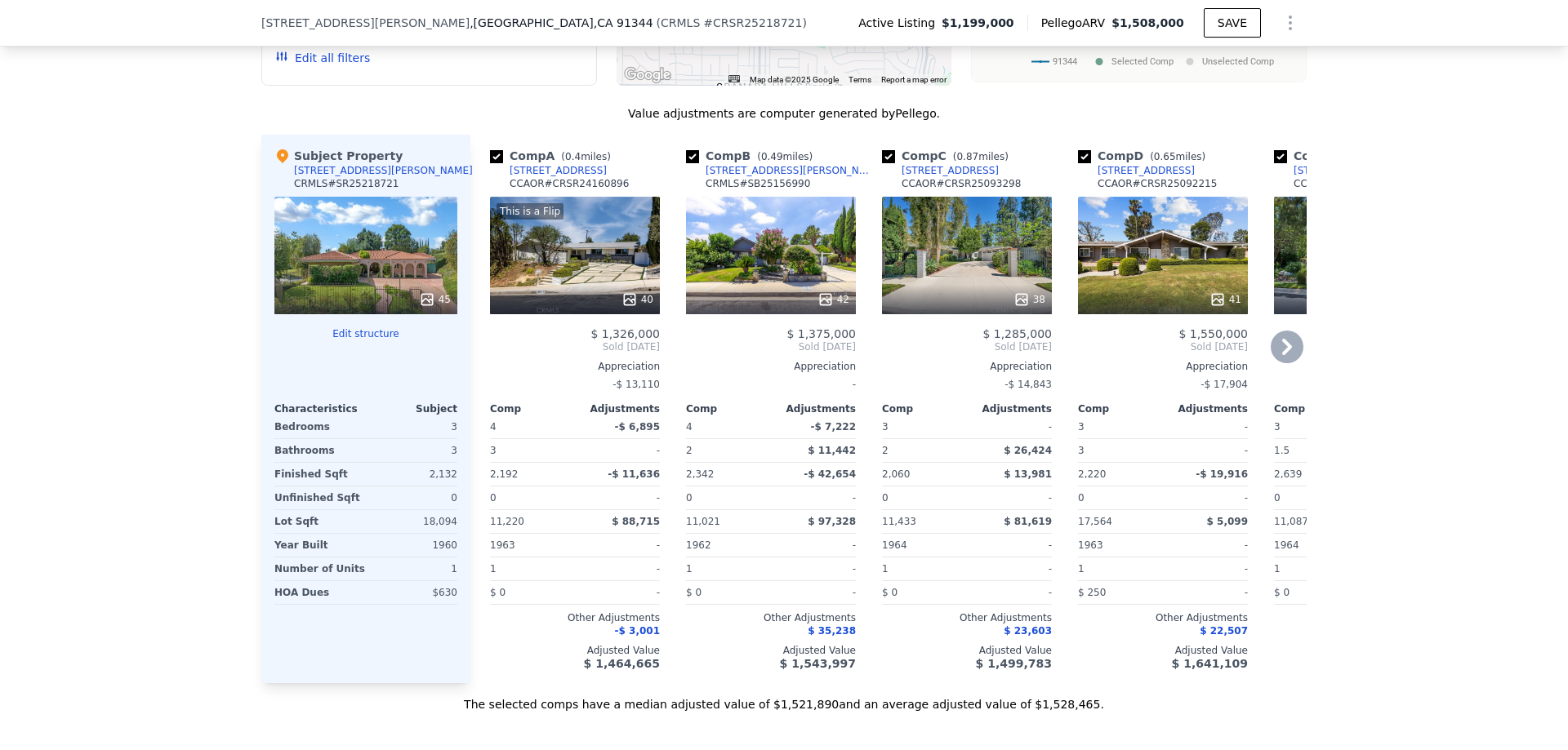
scroll to position [1954, 0]
